Goal: Information Seeking & Learning: Find specific fact

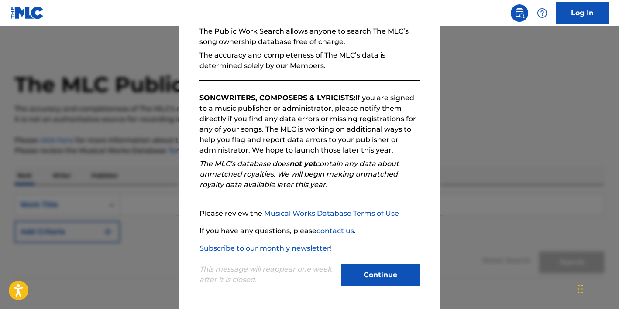
scroll to position [84, 0]
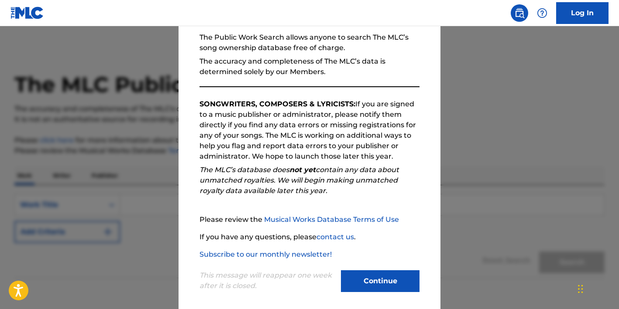
click at [380, 275] on button "Continue" at bounding box center [380, 281] width 79 height 22
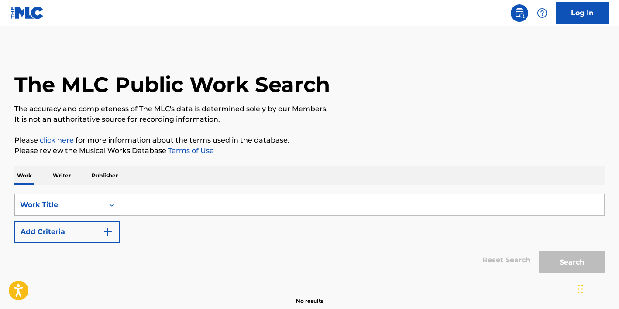
click at [113, 205] on div "Work Title" at bounding box center [67, 205] width 106 height 22
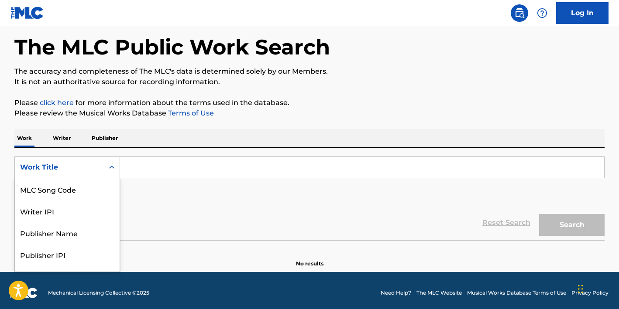
scroll to position [38, 0]
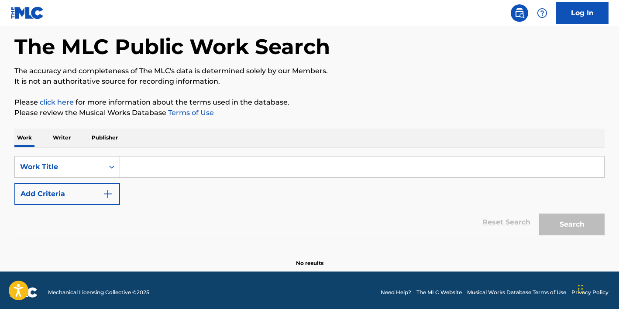
click at [153, 170] on input "Search Form" at bounding box center [362, 167] width 484 height 21
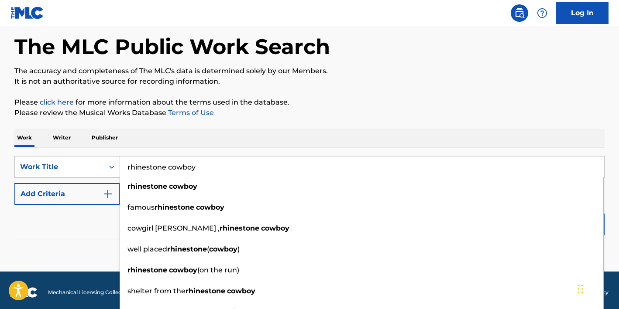
type input "rhinestone cowboy"
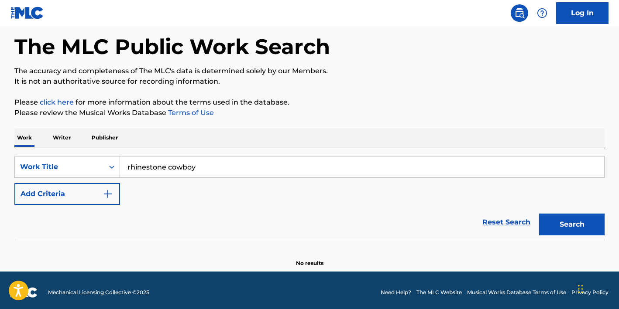
click at [106, 193] on img "Search Form" at bounding box center [108, 194] width 10 height 10
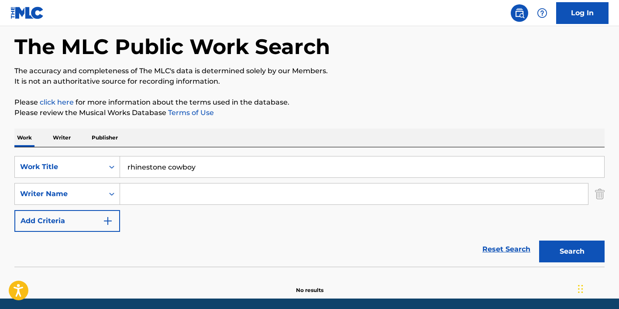
click at [136, 195] on input "Search Form" at bounding box center [354, 194] width 468 height 21
type input "[PERSON_NAME]"
click at [571, 252] on button "Search" at bounding box center [571, 252] width 65 height 22
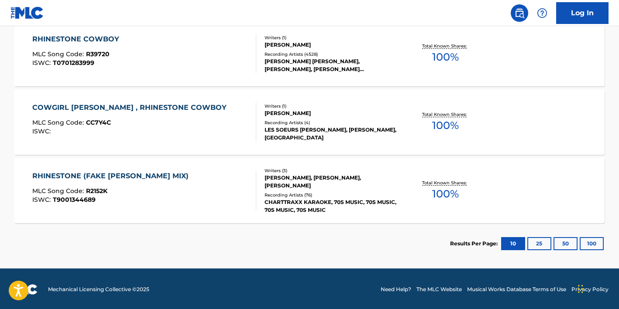
scroll to position [301, 0]
click at [225, 186] on div "RHINESTONE (FAKE [PERSON_NAME] MIX) MLC Song Code : R2152K ISWC : T9001344689" at bounding box center [144, 190] width 224 height 39
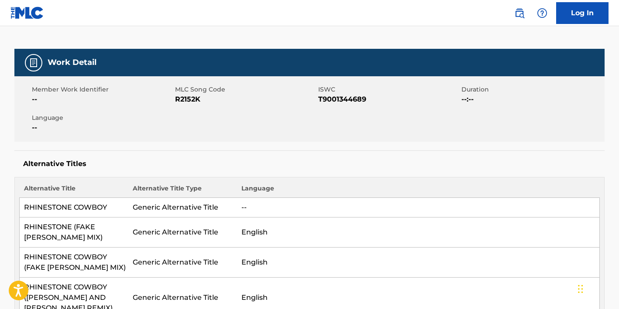
scroll to position [104, 0]
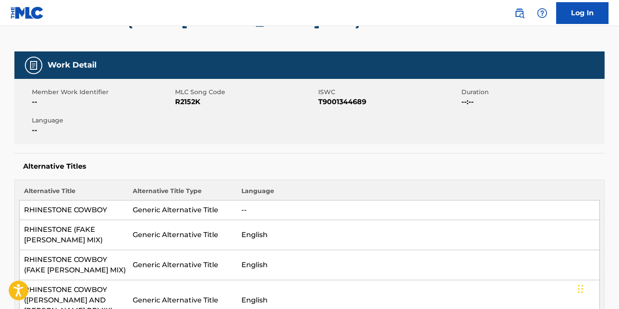
click at [35, 62] on img at bounding box center [33, 65] width 10 height 10
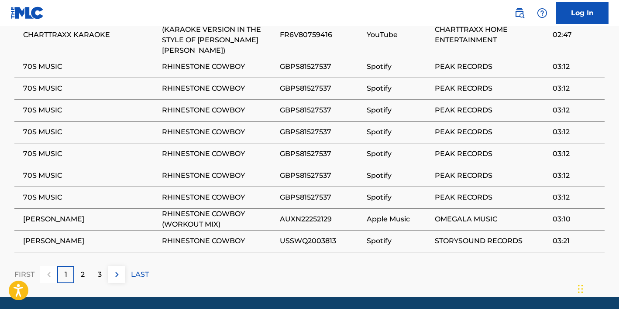
scroll to position [939, 0]
click at [86, 267] on div "2" at bounding box center [82, 275] width 17 height 17
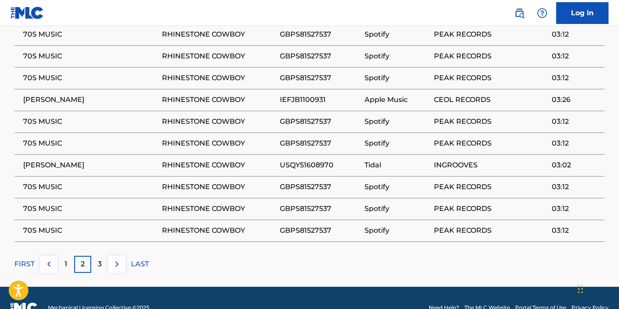
click at [102, 256] on div "3" at bounding box center [99, 264] width 17 height 17
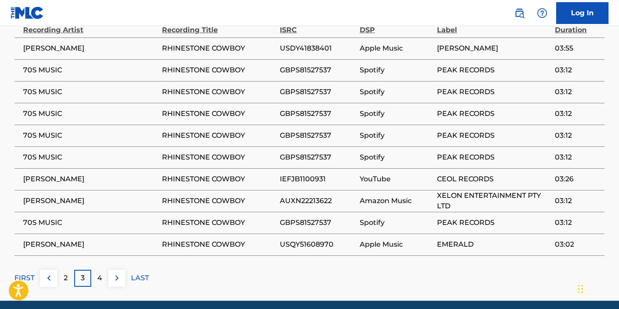
scroll to position [915, 0]
click at [96, 270] on div "4" at bounding box center [99, 278] width 17 height 17
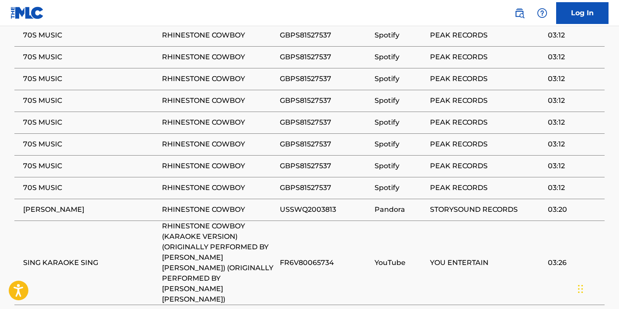
scroll to position [941, 0]
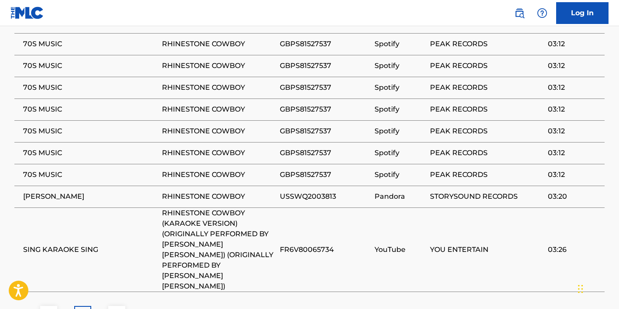
click at [102, 309] on p "5" at bounding box center [100, 314] width 4 height 10
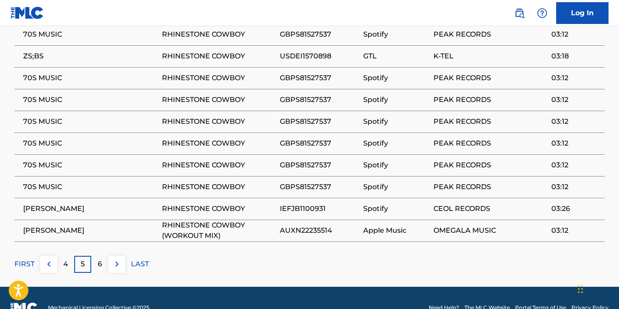
click at [100, 259] on p "6" at bounding box center [100, 264] width 4 height 10
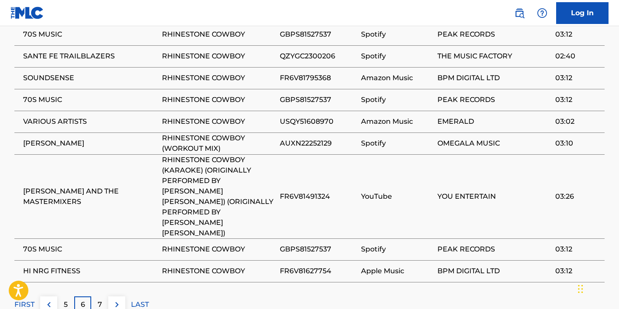
scroll to position [949, 0]
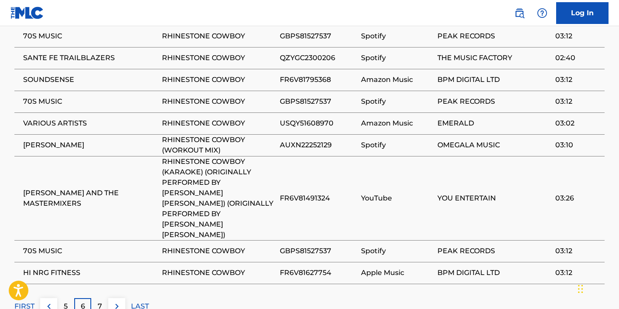
click at [101, 301] on p "7" at bounding box center [100, 306] width 4 height 10
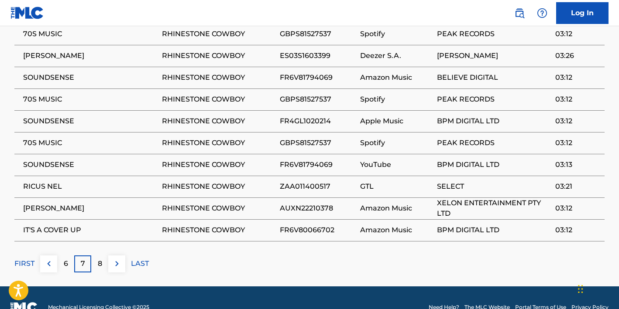
scroll to position [929, 0]
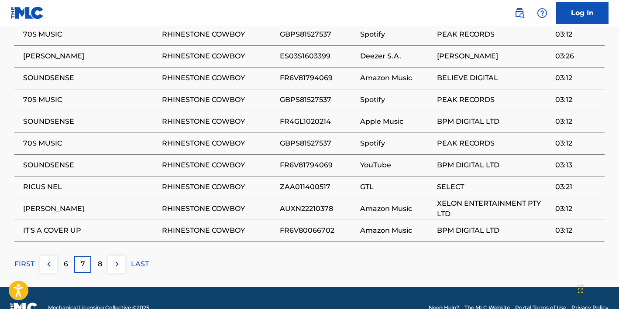
click at [103, 256] on div "8" at bounding box center [99, 264] width 17 height 17
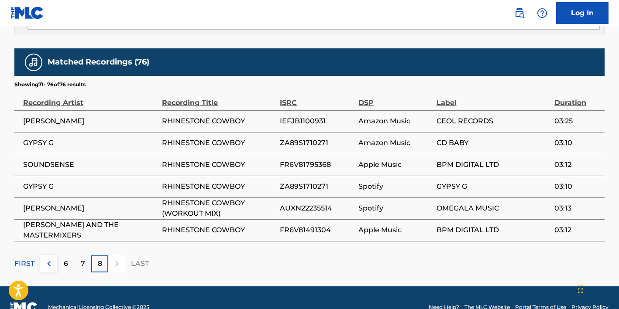
scroll to position [841, 0]
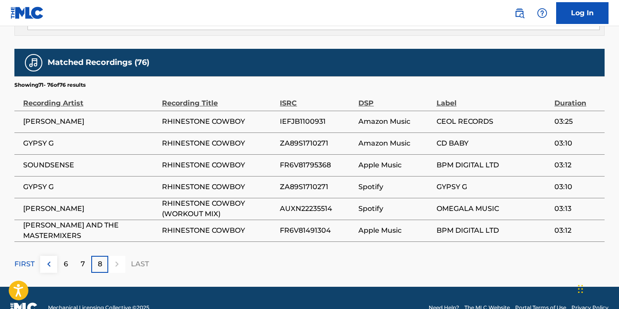
click at [24, 259] on p "FIRST" at bounding box center [24, 264] width 20 height 10
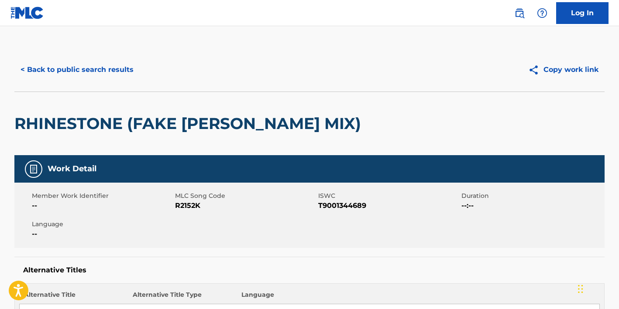
scroll to position [0, 0]
click at [52, 69] on button "< Back to public search results" at bounding box center [76, 70] width 125 height 22
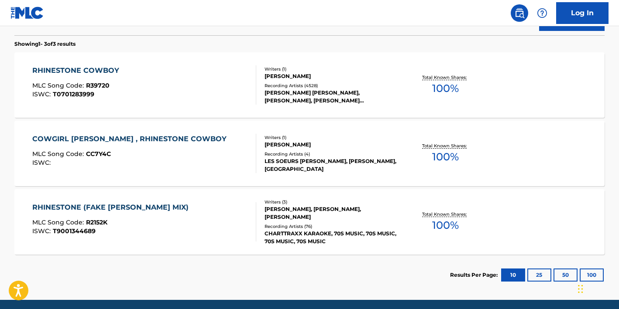
scroll to position [269, 0]
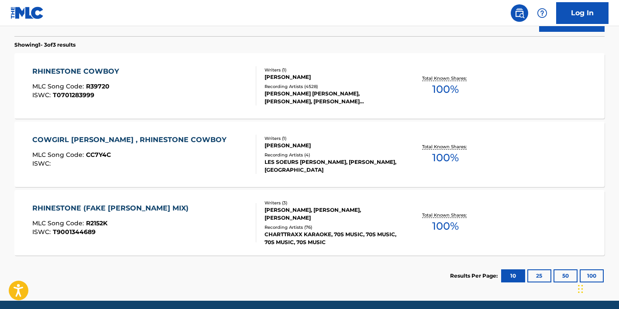
click at [176, 159] on div "MLC Song Code : CC7Y4C" at bounding box center [131, 156] width 198 height 9
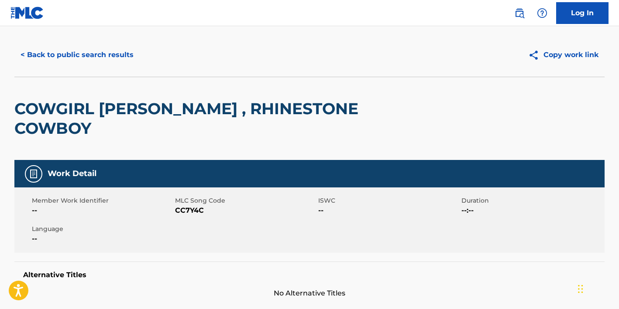
scroll to position [1, 0]
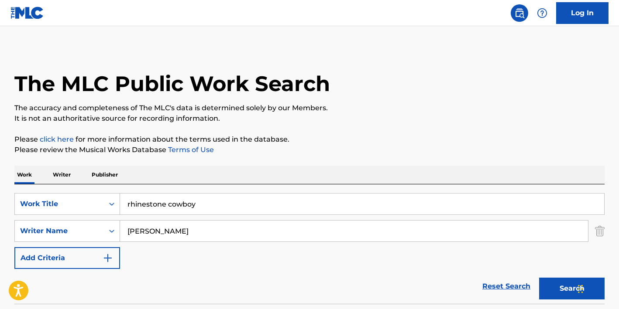
scroll to position [253, 0]
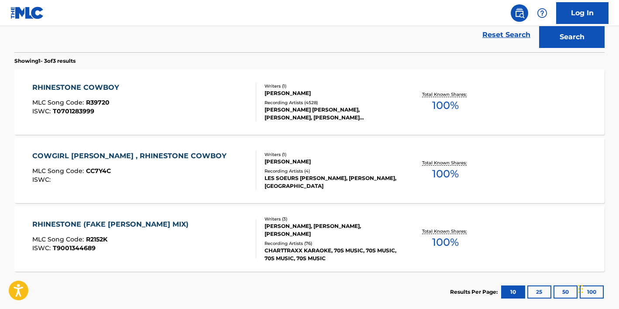
click at [105, 99] on span "R39720" at bounding box center [98, 103] width 24 height 8
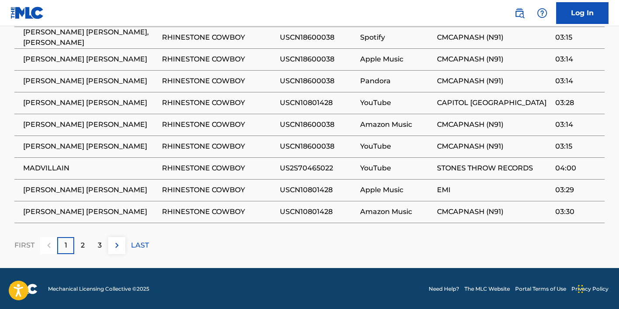
scroll to position [732, 0]
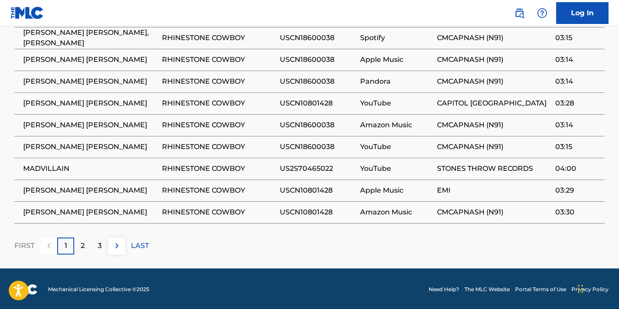
click at [99, 246] on p "3" at bounding box center [100, 246] width 4 height 10
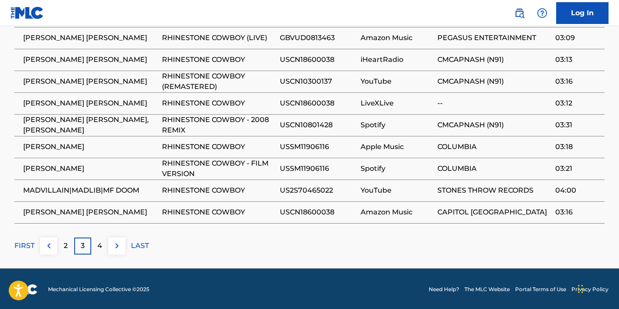
click at [30, 246] on p "FIRST" at bounding box center [24, 246] width 20 height 10
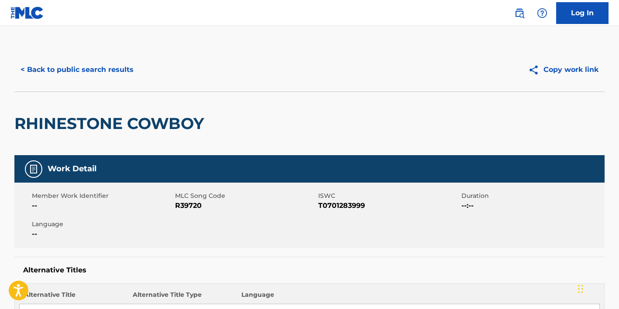
scroll to position [0, 0]
